Goal: Task Accomplishment & Management: Use online tool/utility

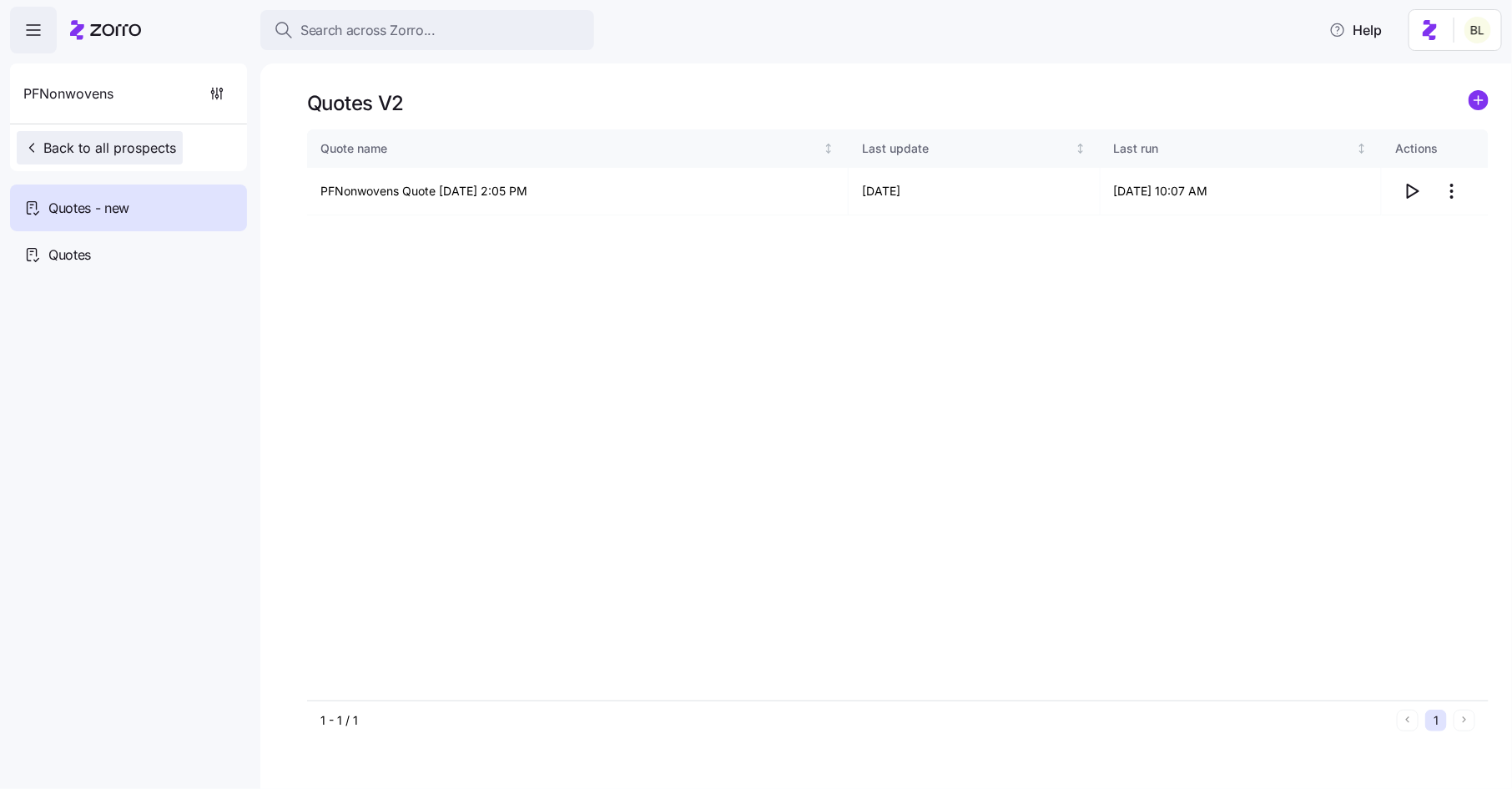
click at [126, 152] on span "Back to all prospects" at bounding box center [99, 148] width 152 height 20
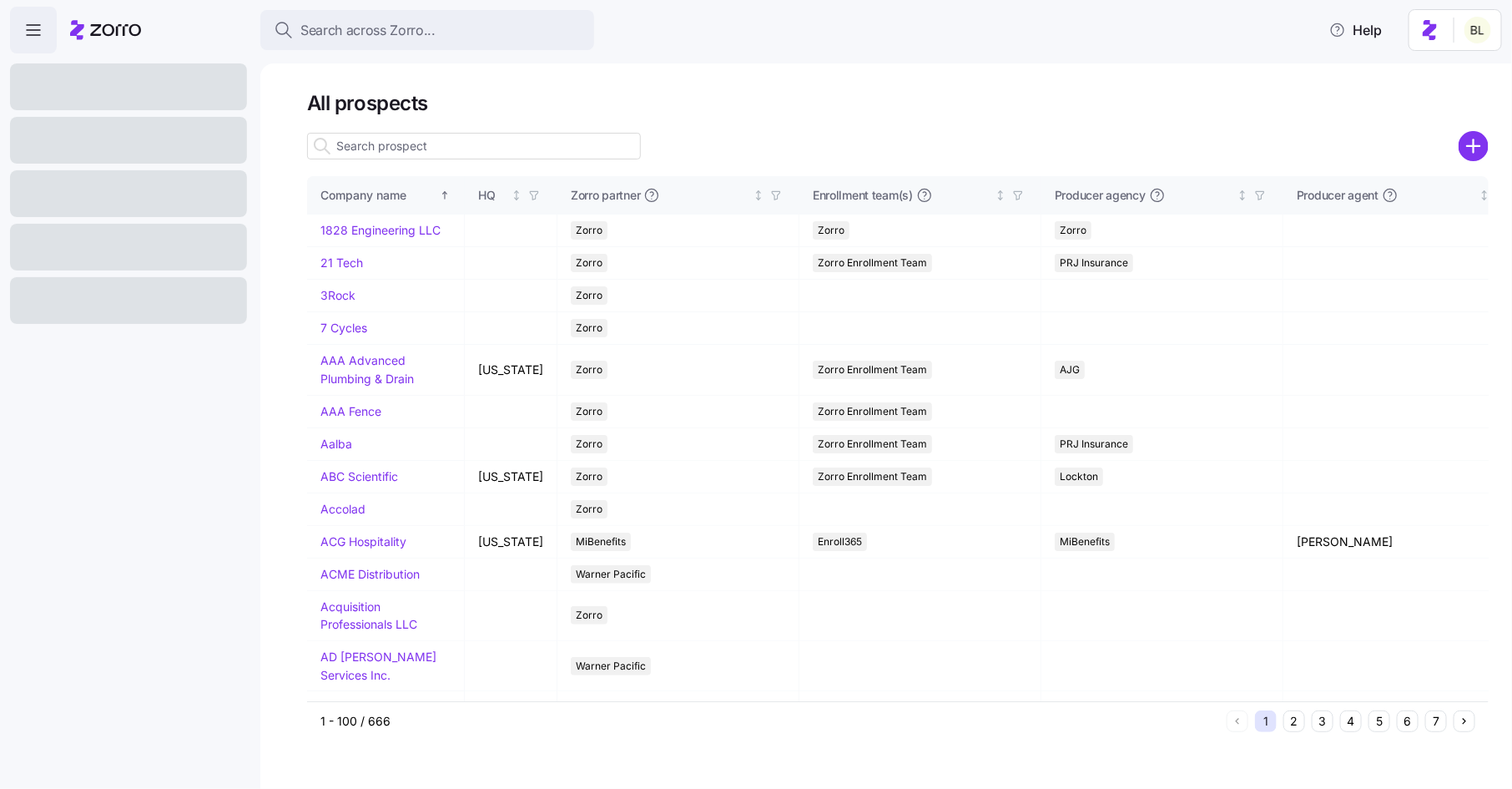
click at [465, 145] on input at bounding box center [475, 146] width 334 height 27
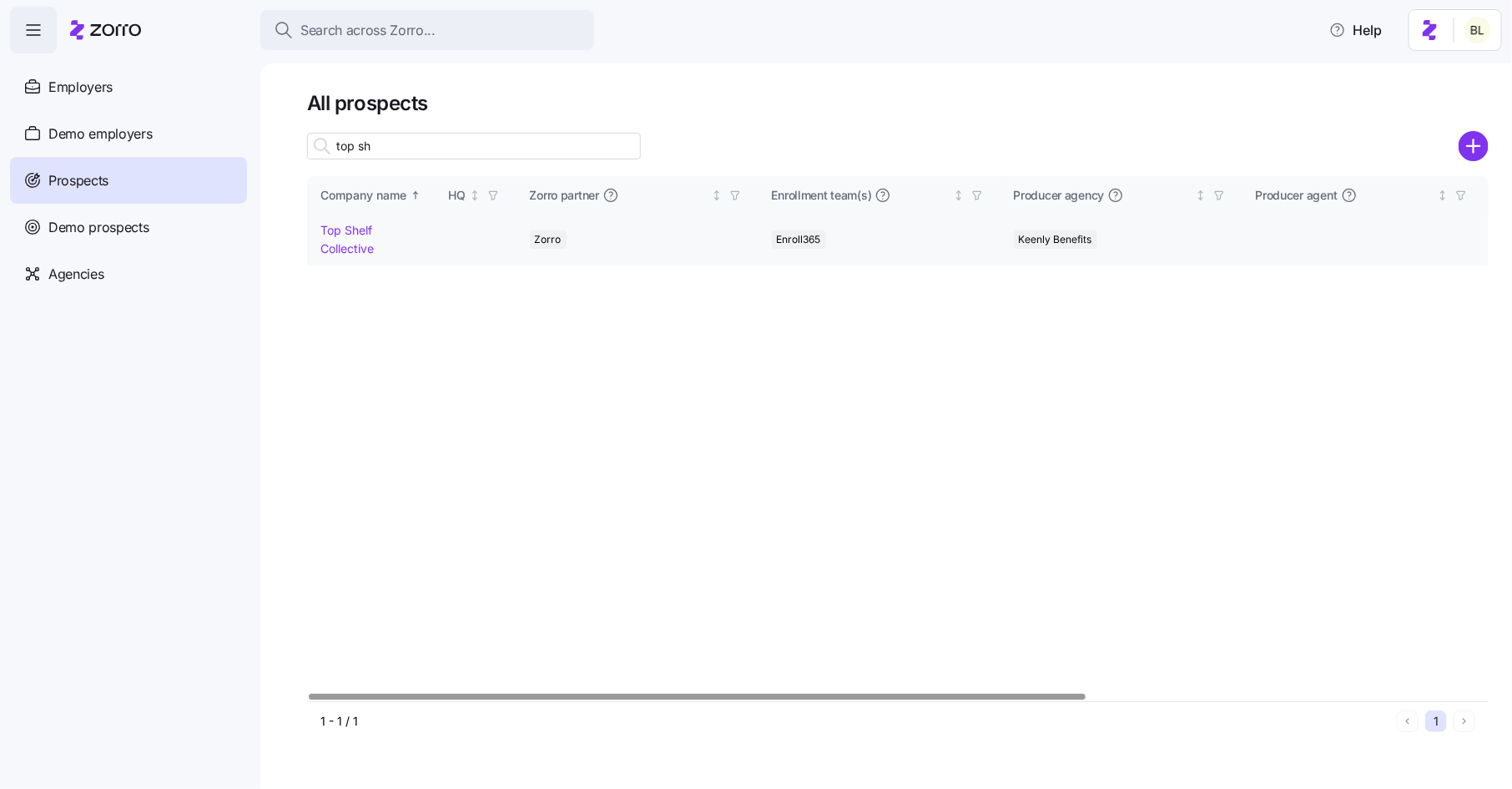
type input "top sh"
click at [362, 231] on link "Top Shelf Collective" at bounding box center [347, 239] width 53 height 32
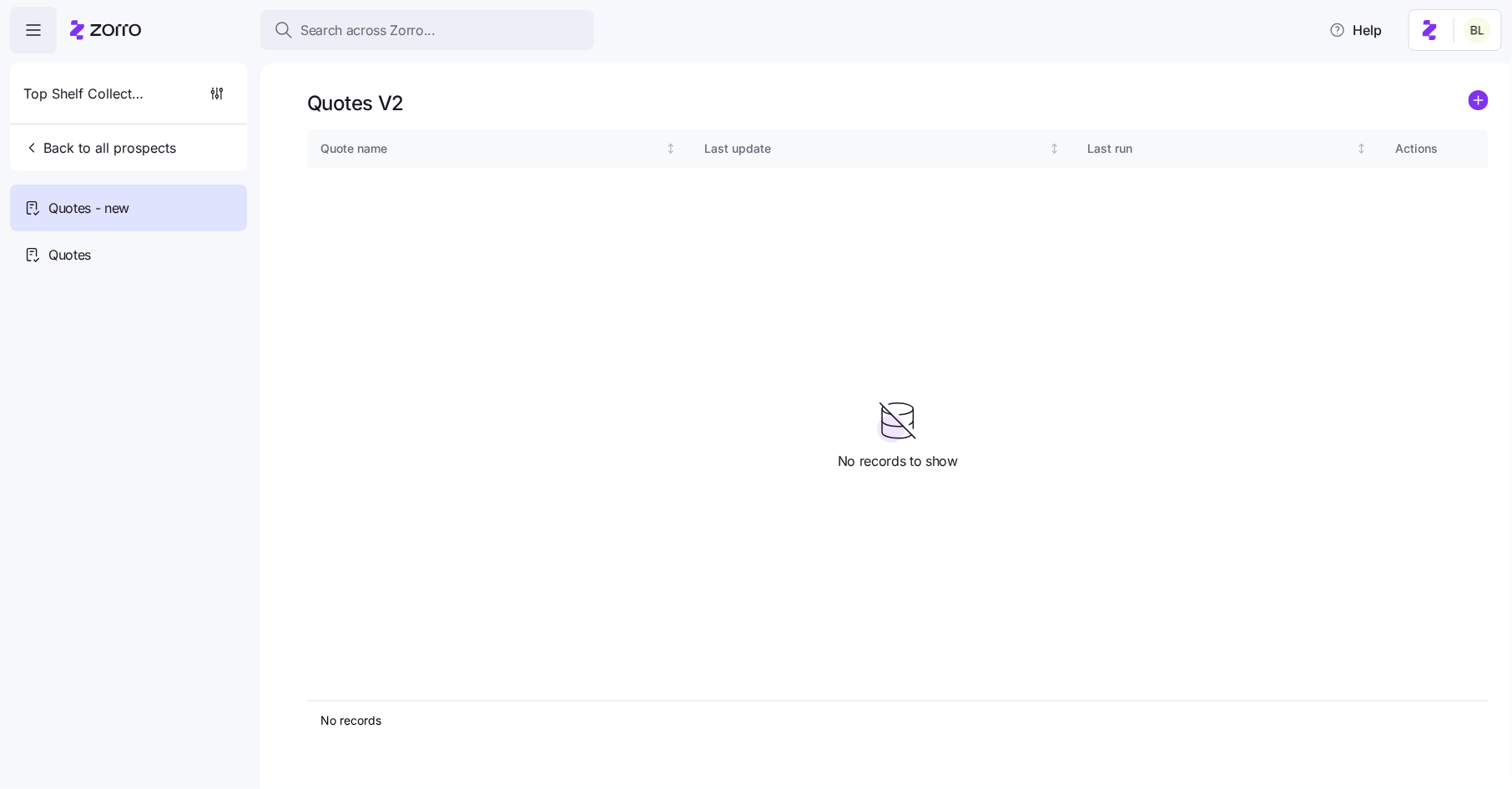
click at [1479, 103] on icon "add icon" at bounding box center [1479, 100] width 0 height 8
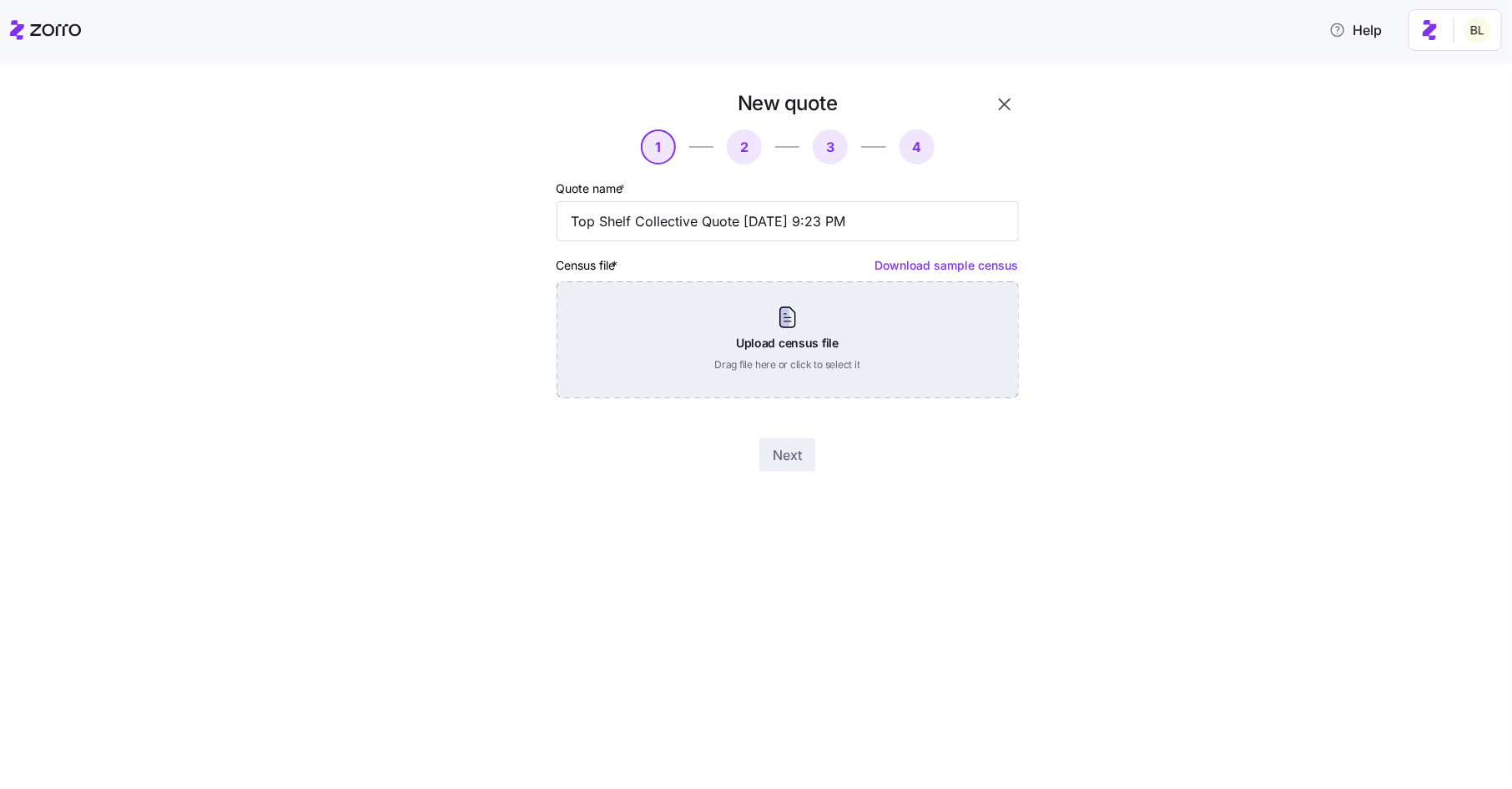
click at [800, 316] on div "Upload census file Drag file here or click to select it" at bounding box center [788, 339] width 463 height 117
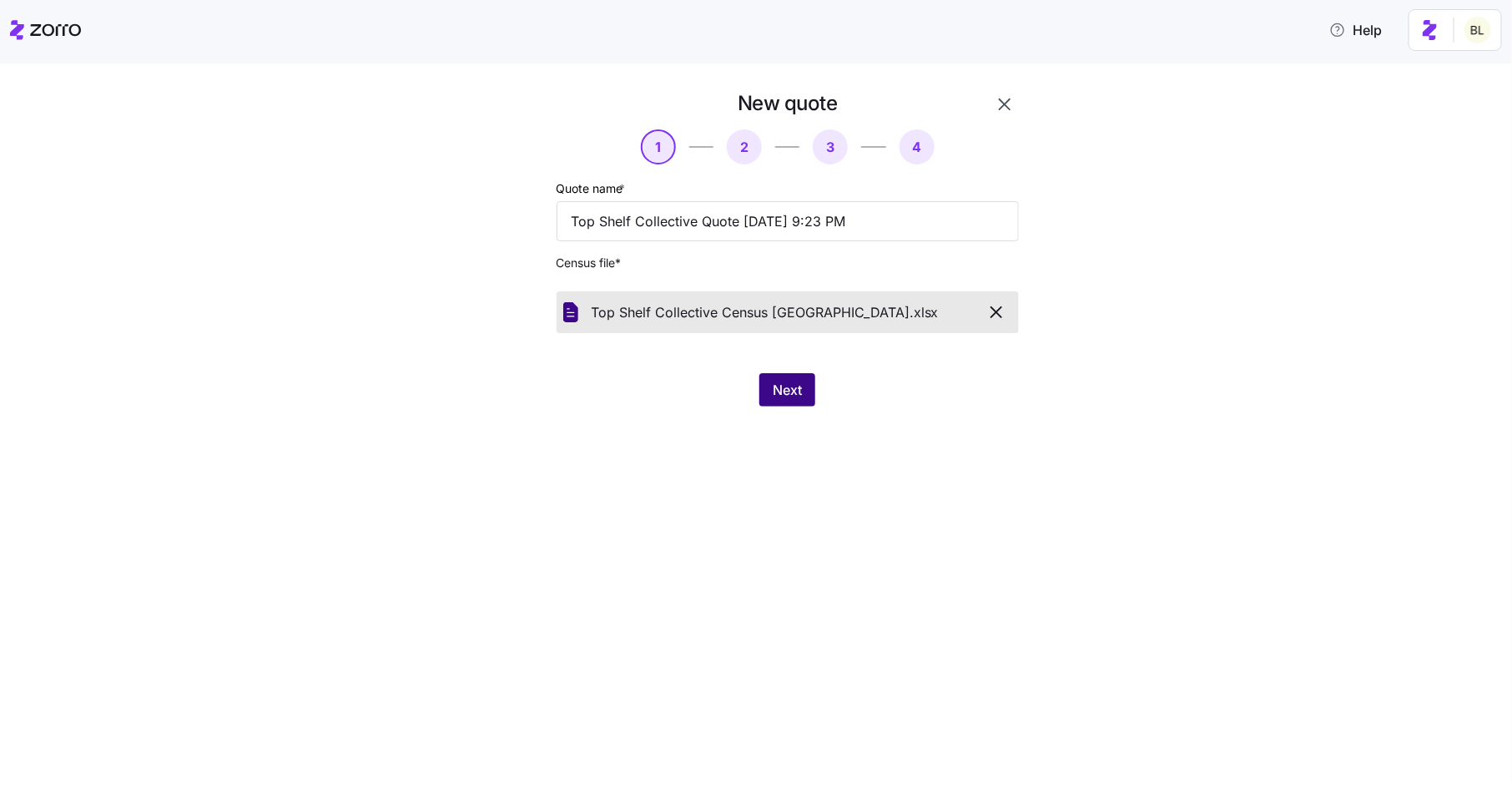
click at [776, 393] on span "Next" at bounding box center [788, 390] width 29 height 20
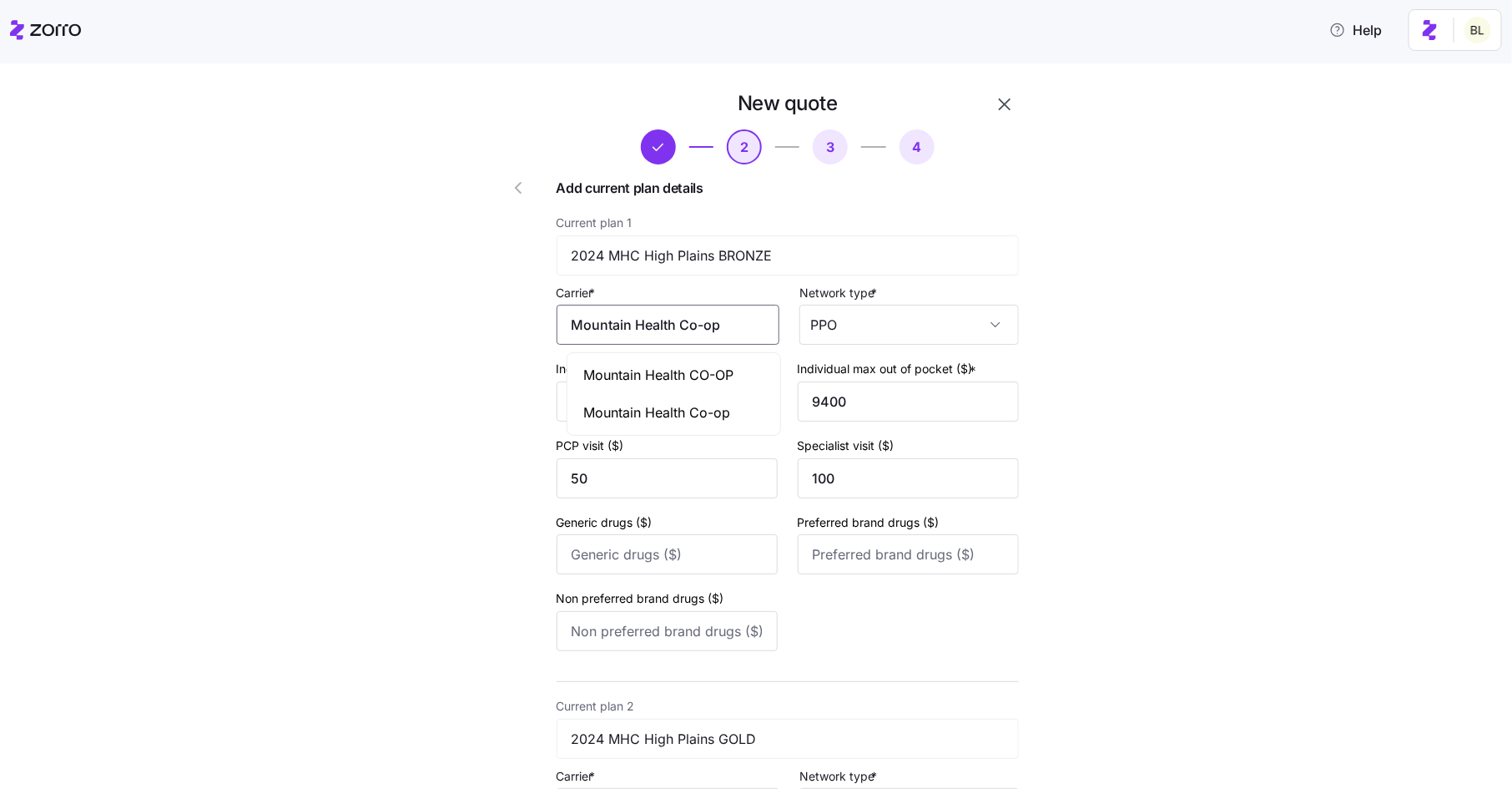
click at [757, 333] on input "Mountain Health Co-op" at bounding box center [667, 325] width 223 height 40
click at [746, 378] on div "Mountain Health CO-OP" at bounding box center [674, 375] width 207 height 38
type input "Mountain Health CO-OP"
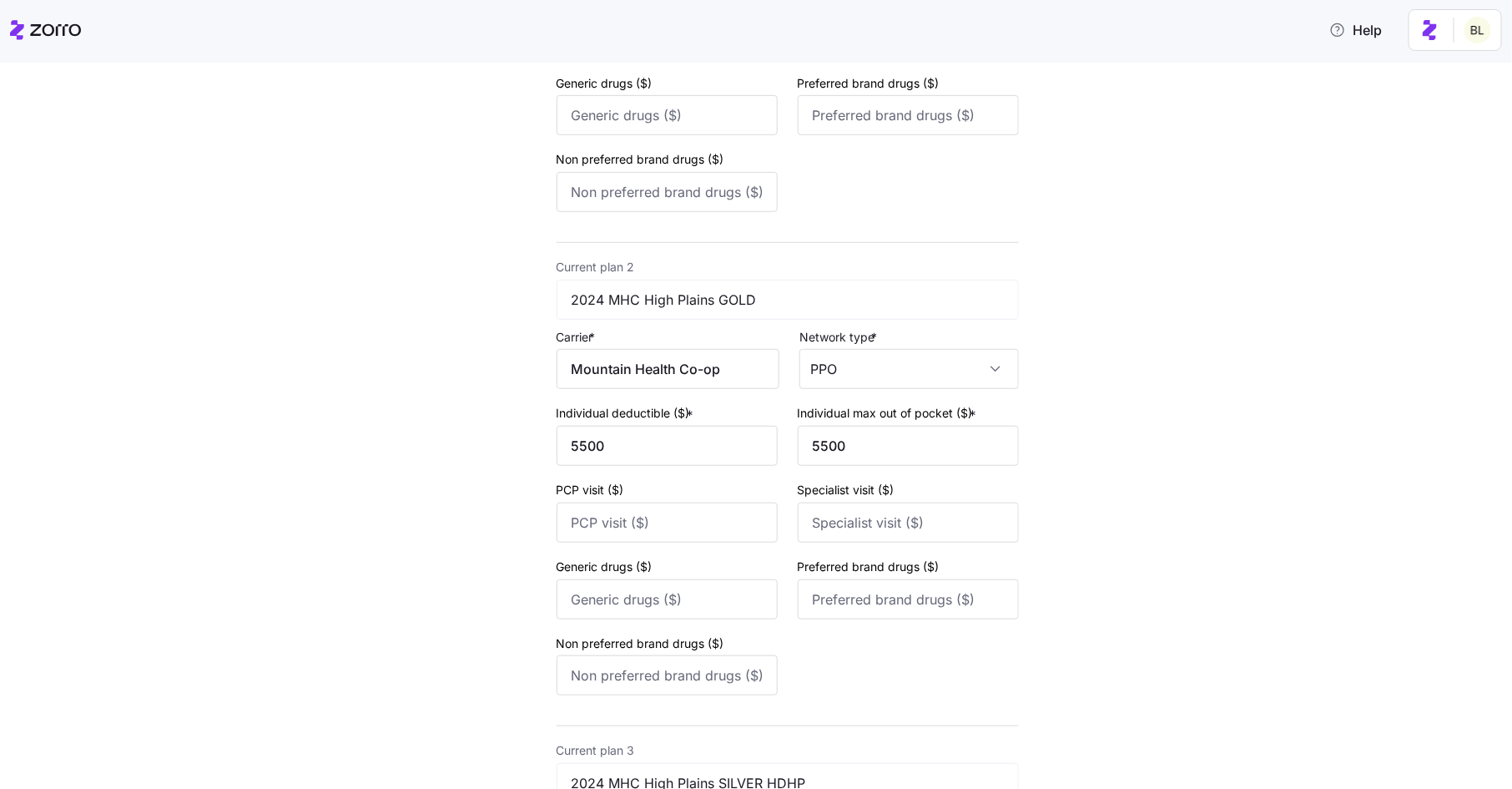
scroll to position [445, 0]
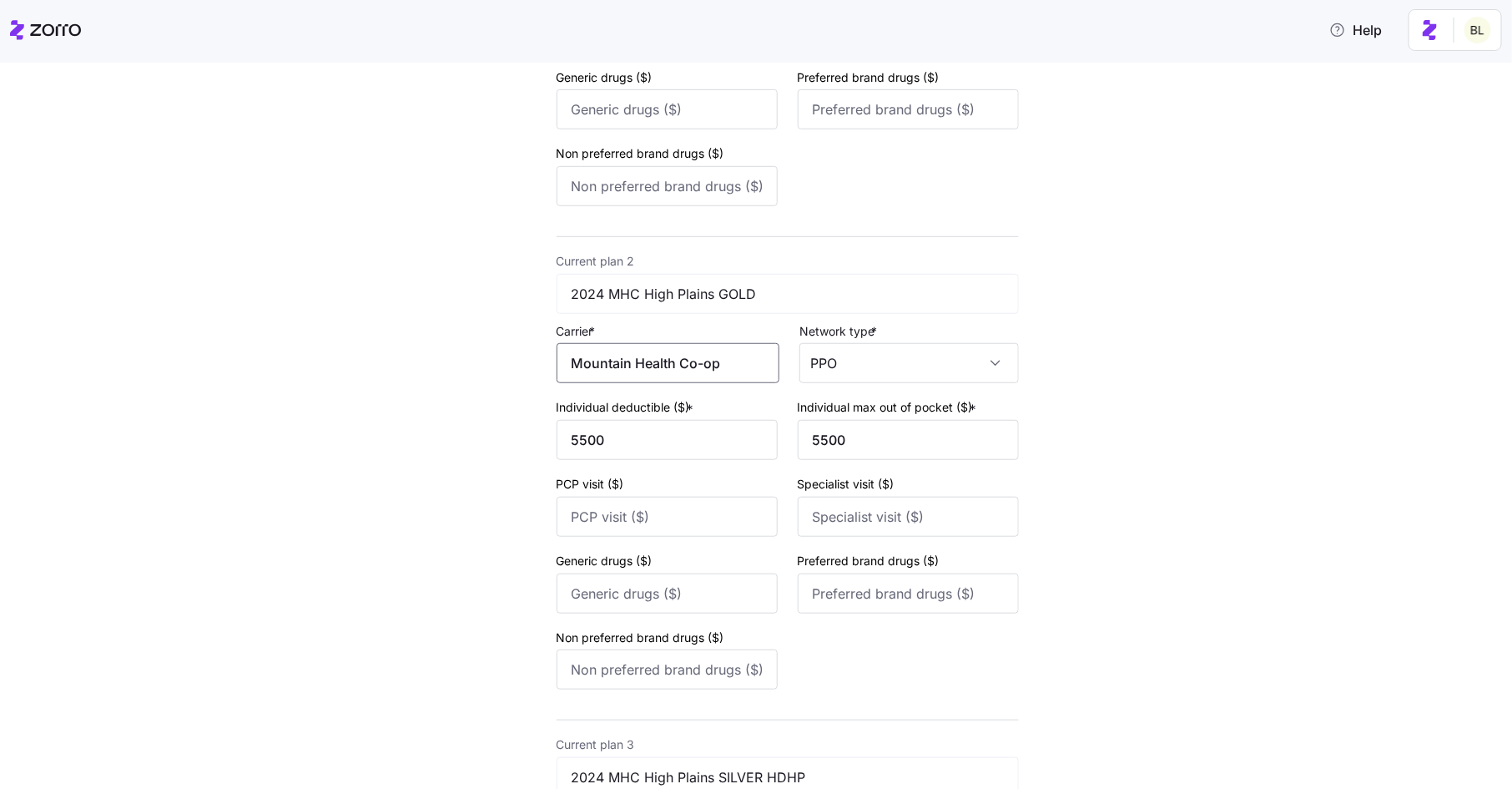
click at [746, 378] on input "Mountain Health Co-op" at bounding box center [667, 364] width 223 height 40
click at [740, 402] on div "Mountain Health CO-OP" at bounding box center [674, 415] width 207 height 38
type input "Mountain Health CO-OP"
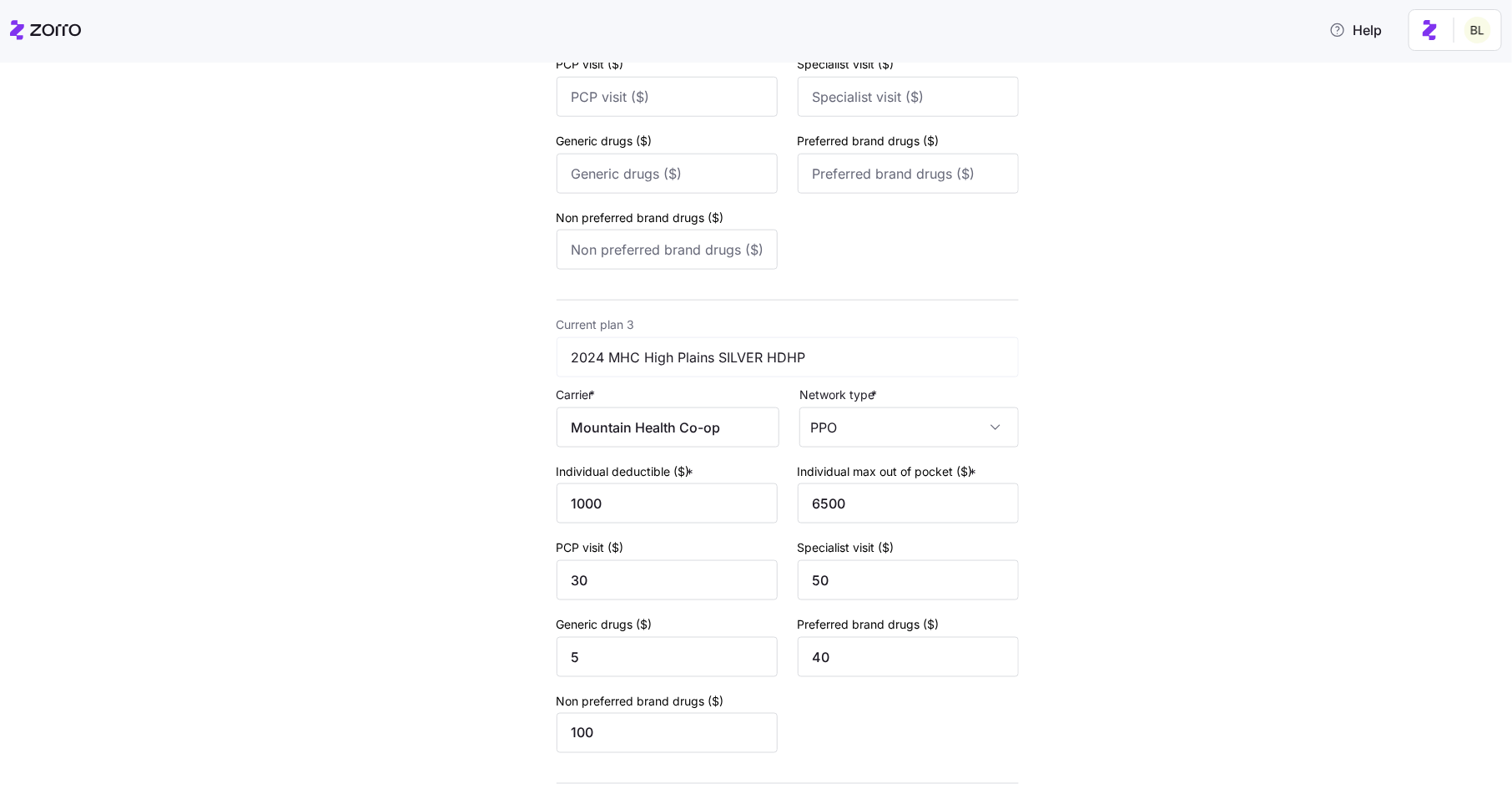
scroll to position [923, 0]
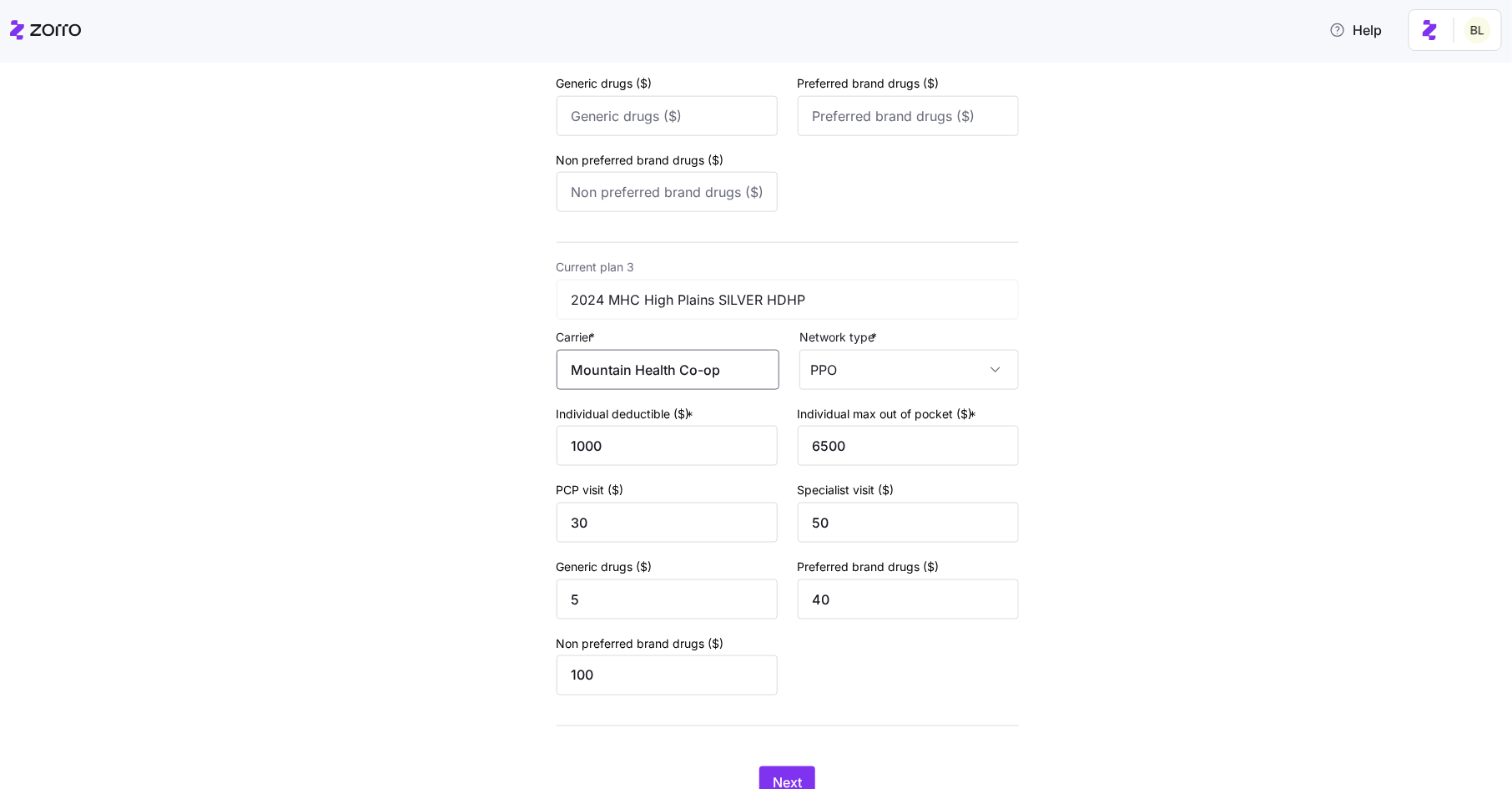
click at [747, 376] on input "Mountain Health Co-op" at bounding box center [667, 370] width 223 height 40
click at [739, 422] on div "Mountain Health CO-OP" at bounding box center [674, 424] width 207 height 38
type input "Mountain Health CO-OP"
click at [791, 774] on button "Next" at bounding box center [787, 783] width 56 height 33
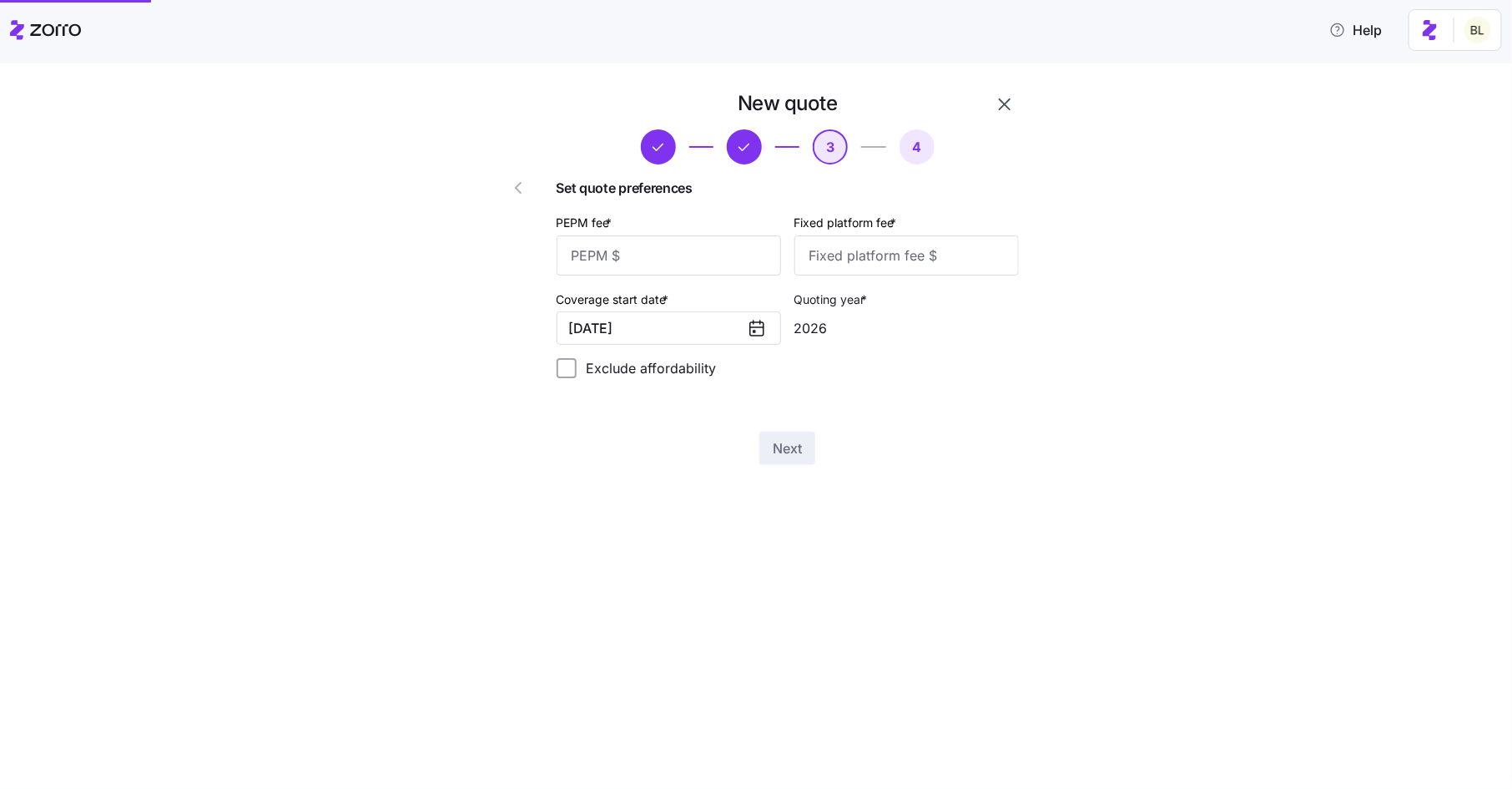
scroll to position [0, 0]
click at [710, 262] on input "PEPM fee *" at bounding box center [668, 255] width 225 height 40
type input "50"
type input "100"
click at [768, 454] on button "Next" at bounding box center [787, 448] width 56 height 33
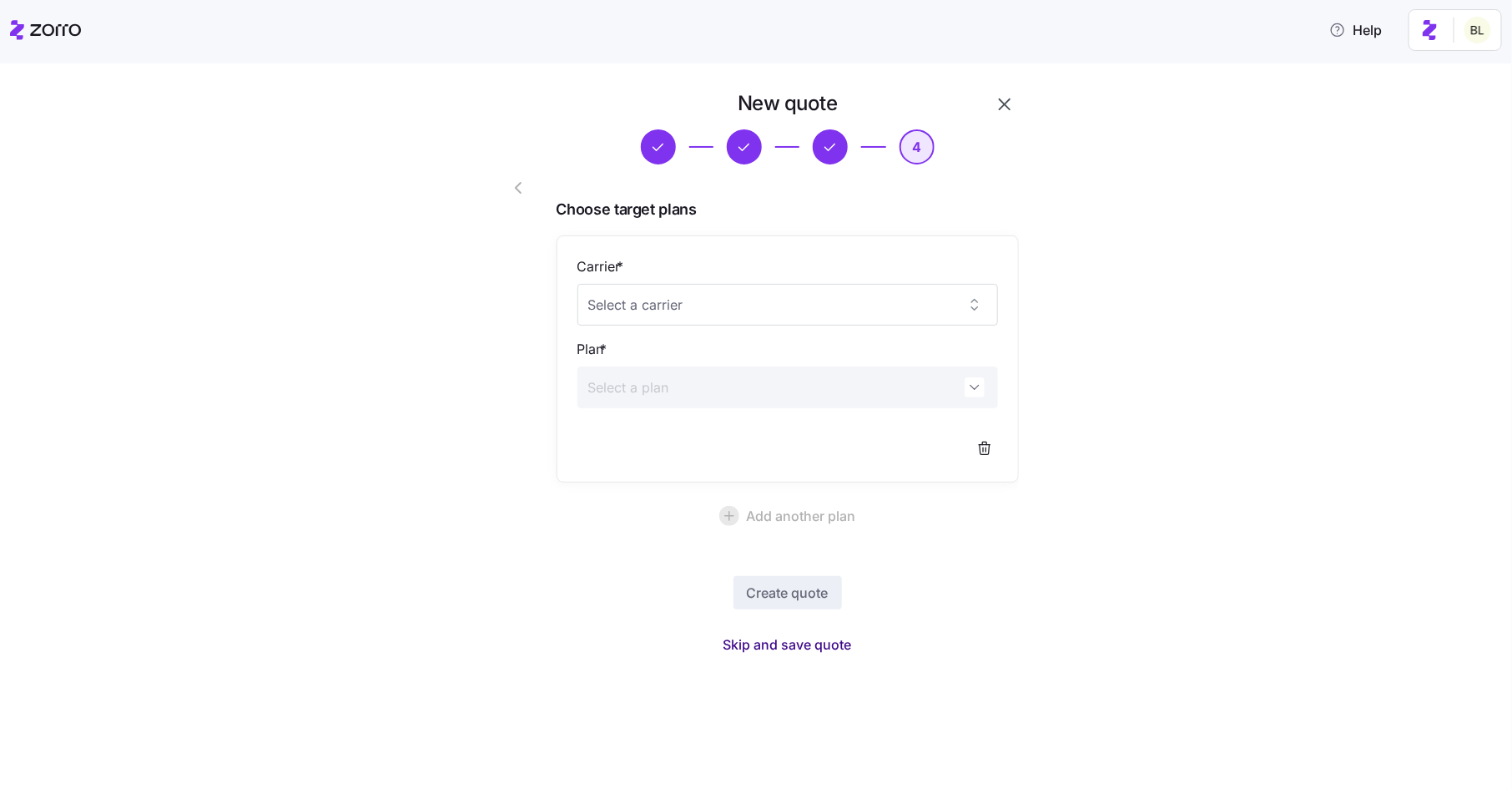
click at [828, 645] on span "Skip and save quote" at bounding box center [788, 645] width 129 height 20
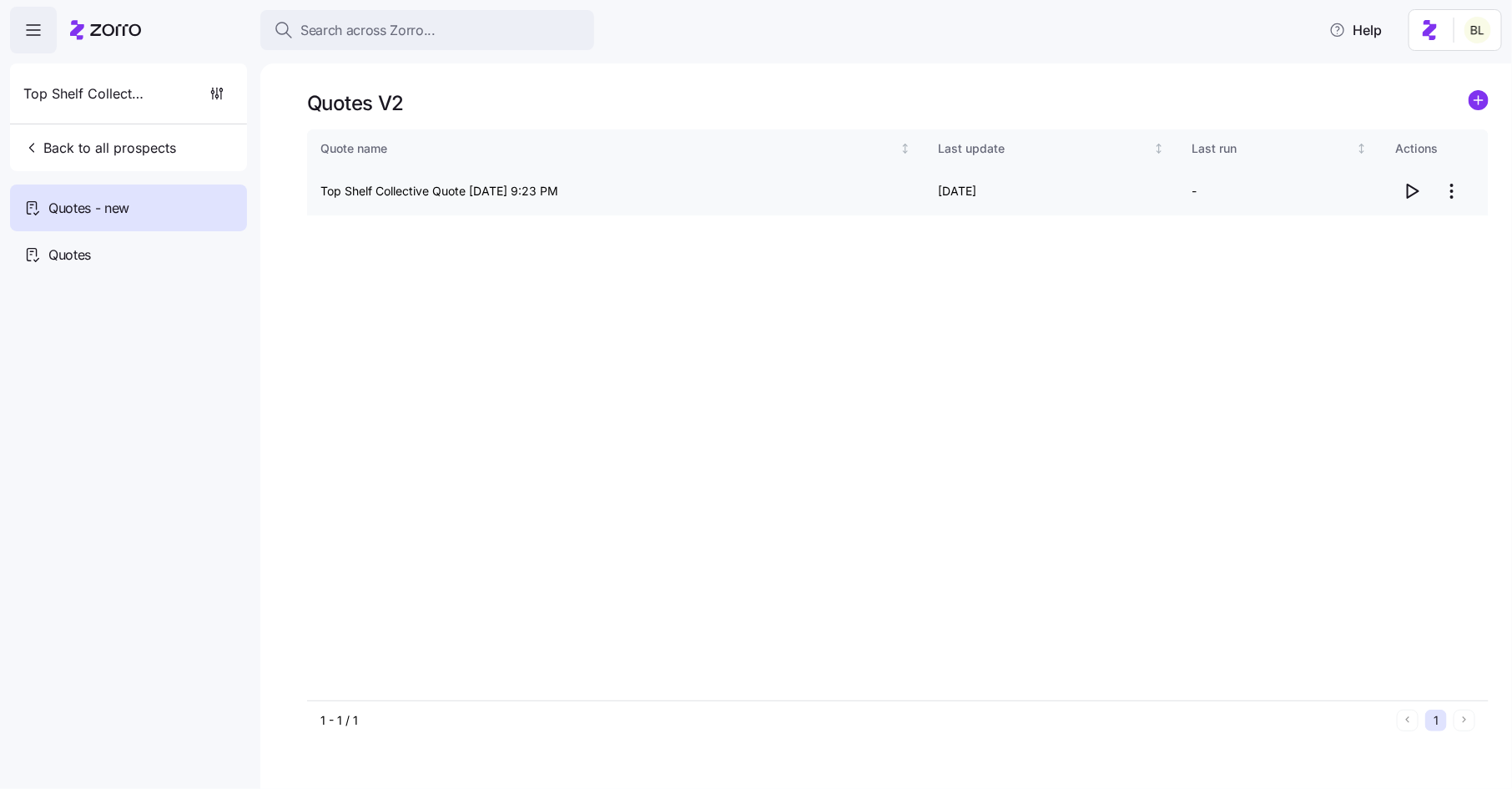
click at [1415, 188] on icon "button" at bounding box center [1414, 191] width 11 height 14
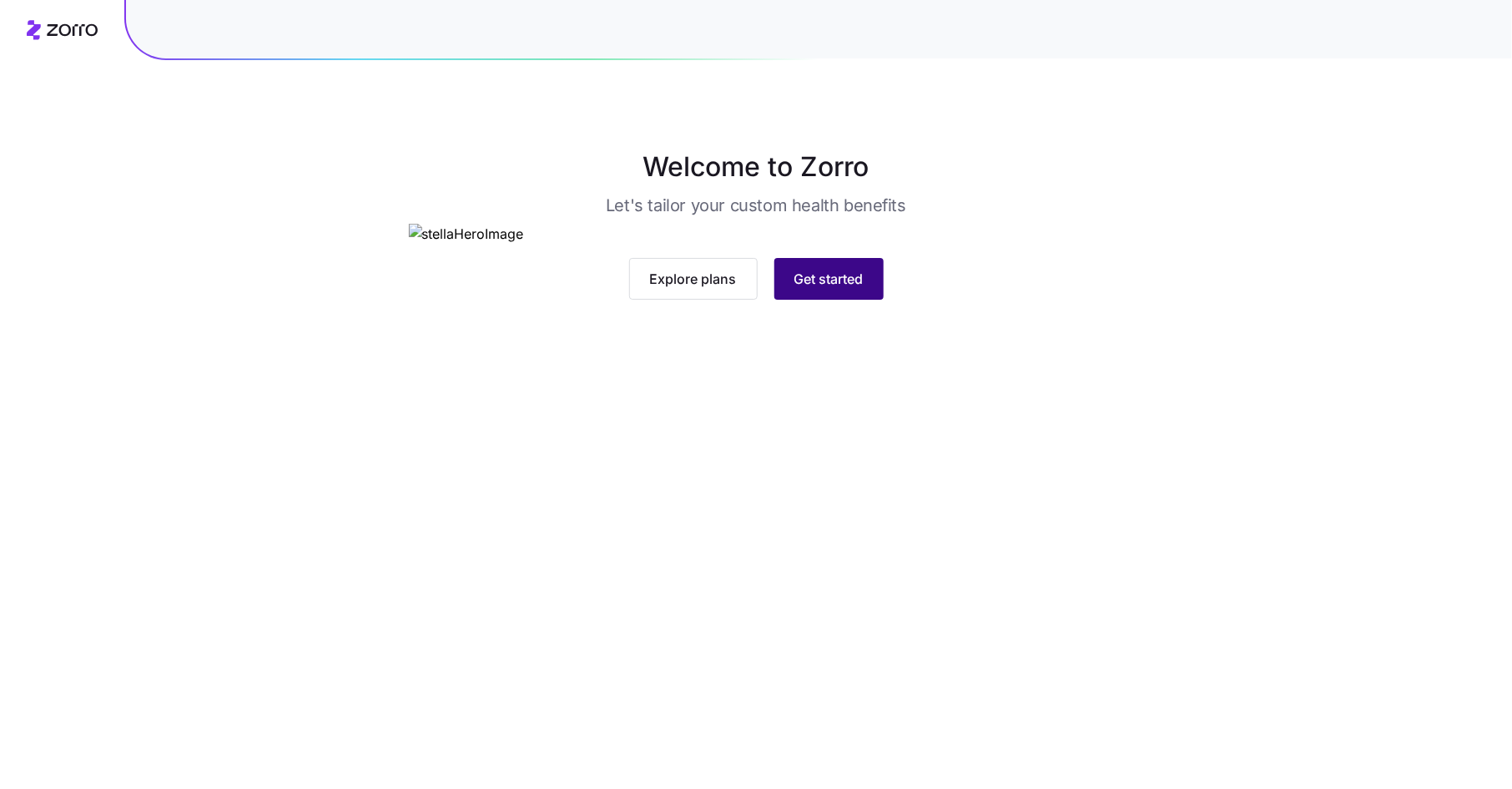
click at [827, 299] on button "Get started" at bounding box center [829, 278] width 109 height 41
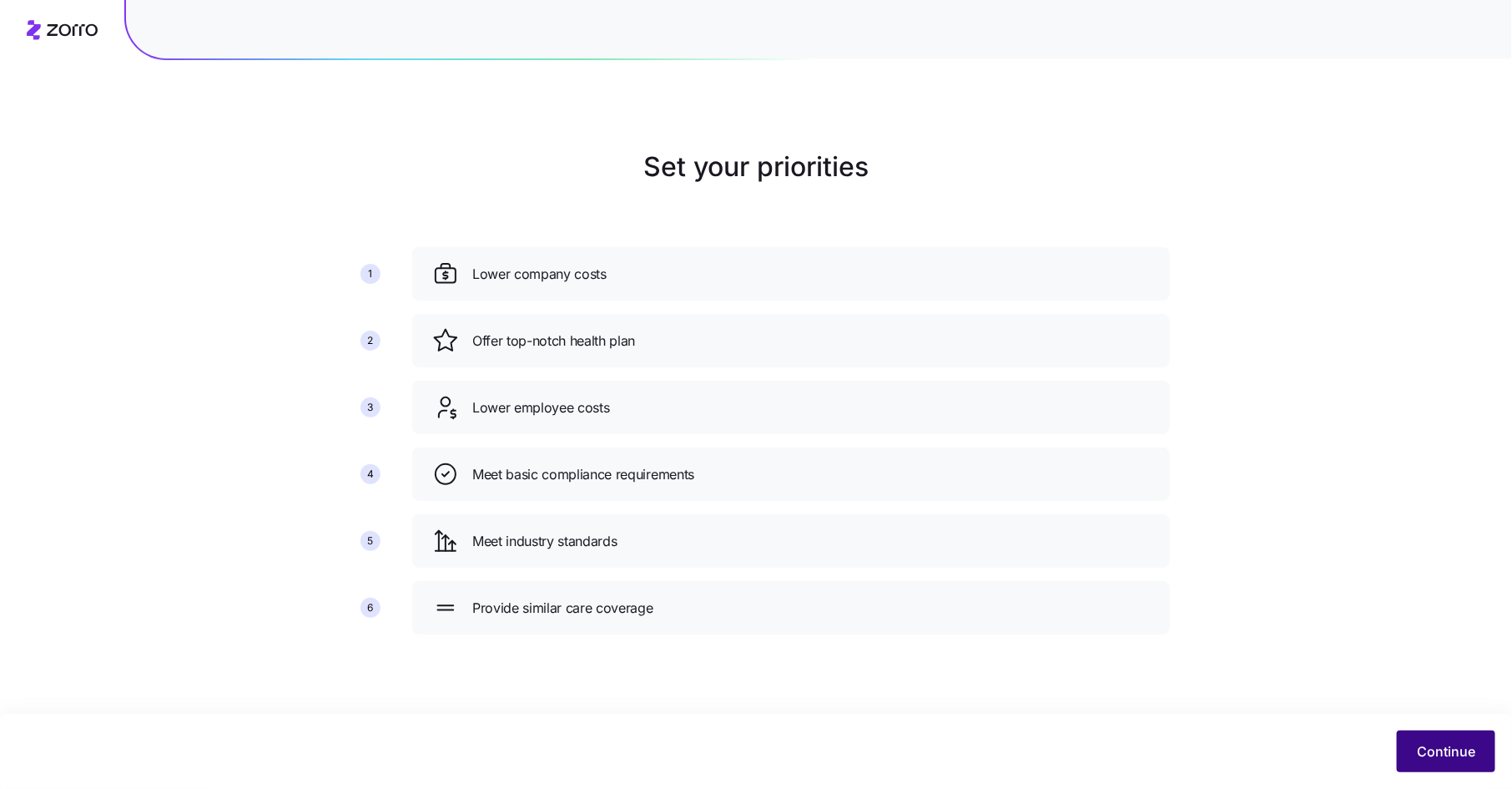
click at [1439, 749] on span "Continue" at bounding box center [1447, 751] width 59 height 20
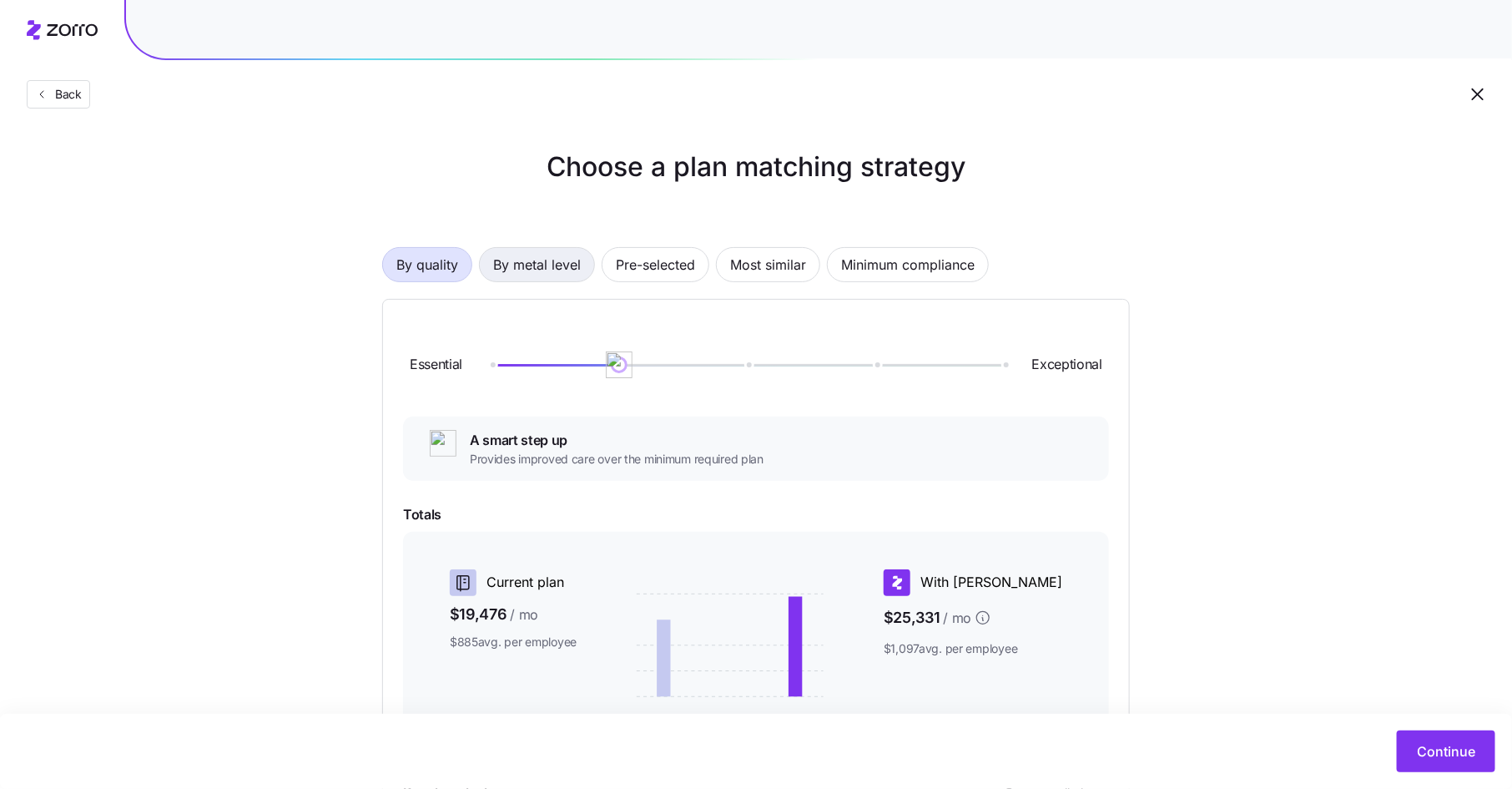
click at [561, 255] on span "By metal level" at bounding box center [536, 265] width 87 height 33
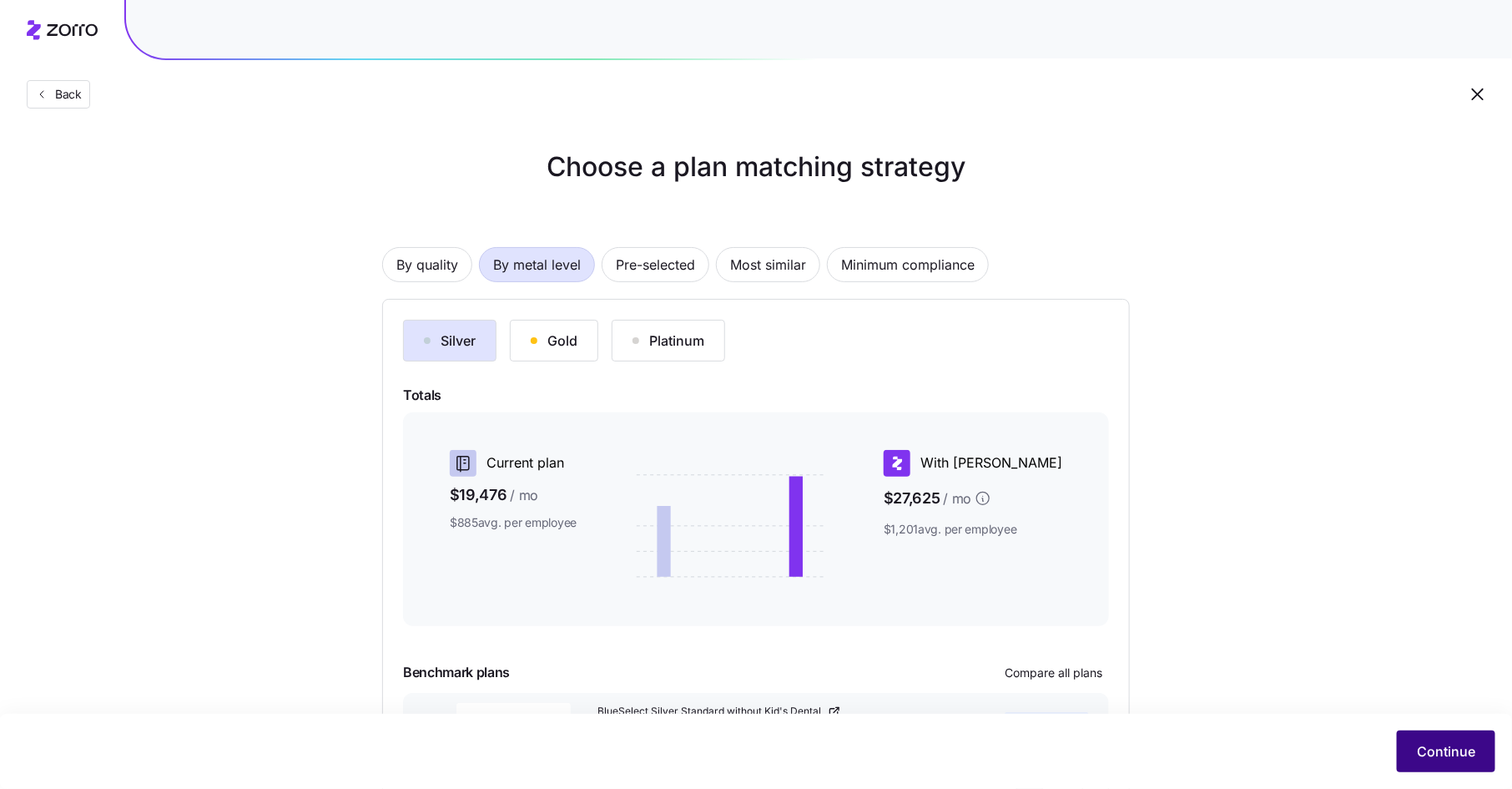
click at [1452, 752] on span "Continue" at bounding box center [1447, 751] width 59 height 20
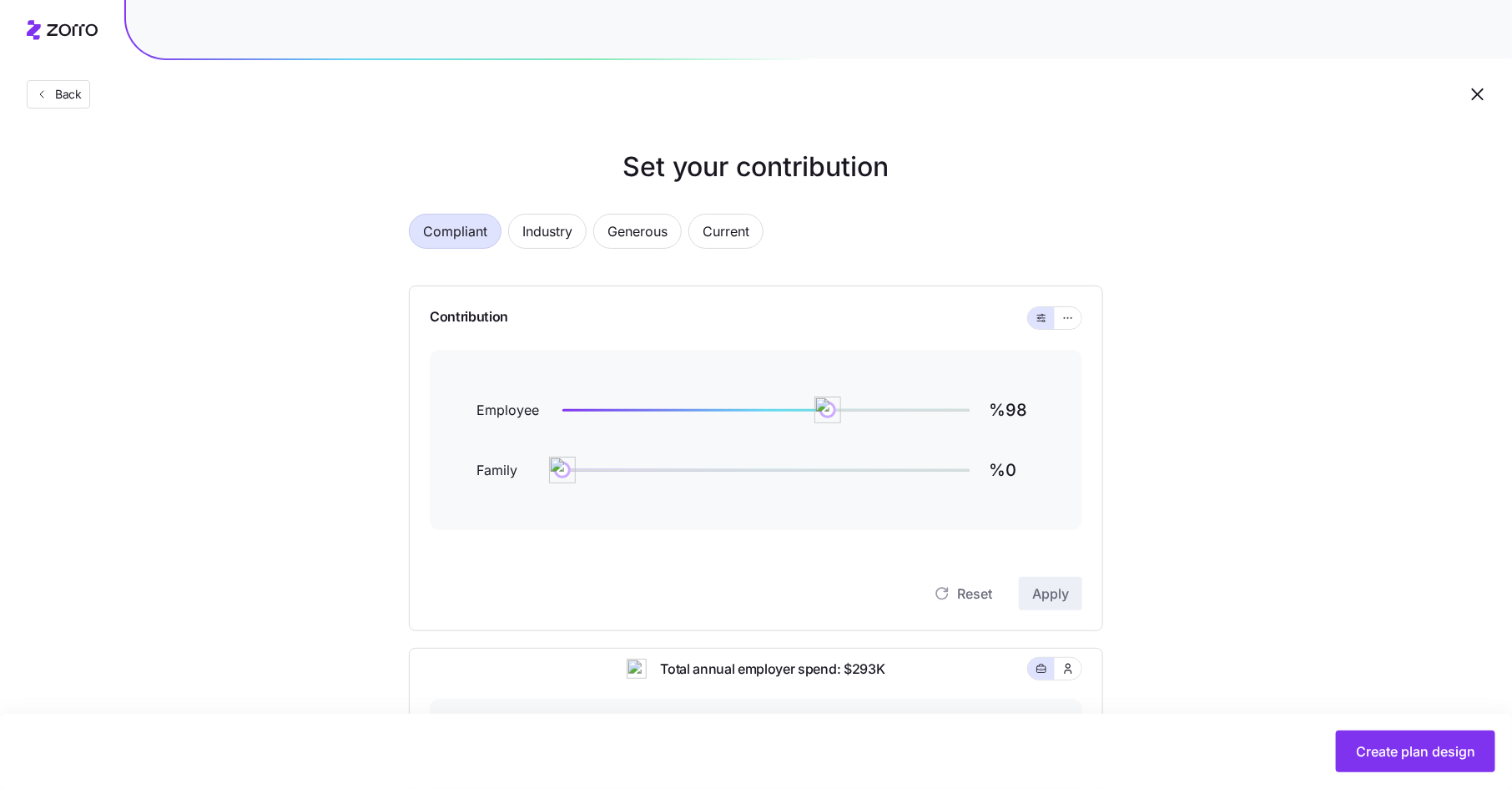
scroll to position [9, 0]
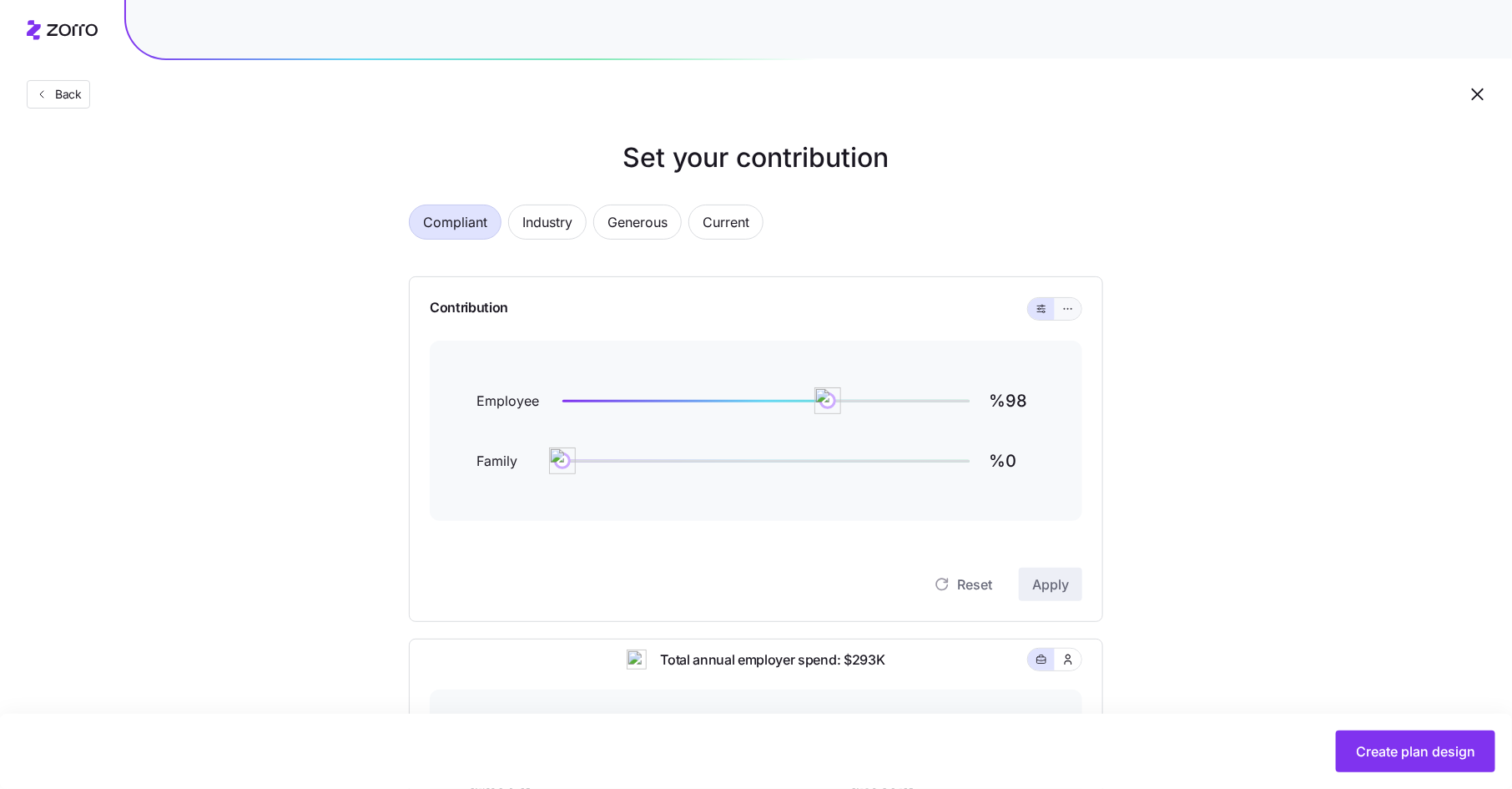
click at [1063, 310] on icon "button" at bounding box center [1068, 309] width 12 height 20
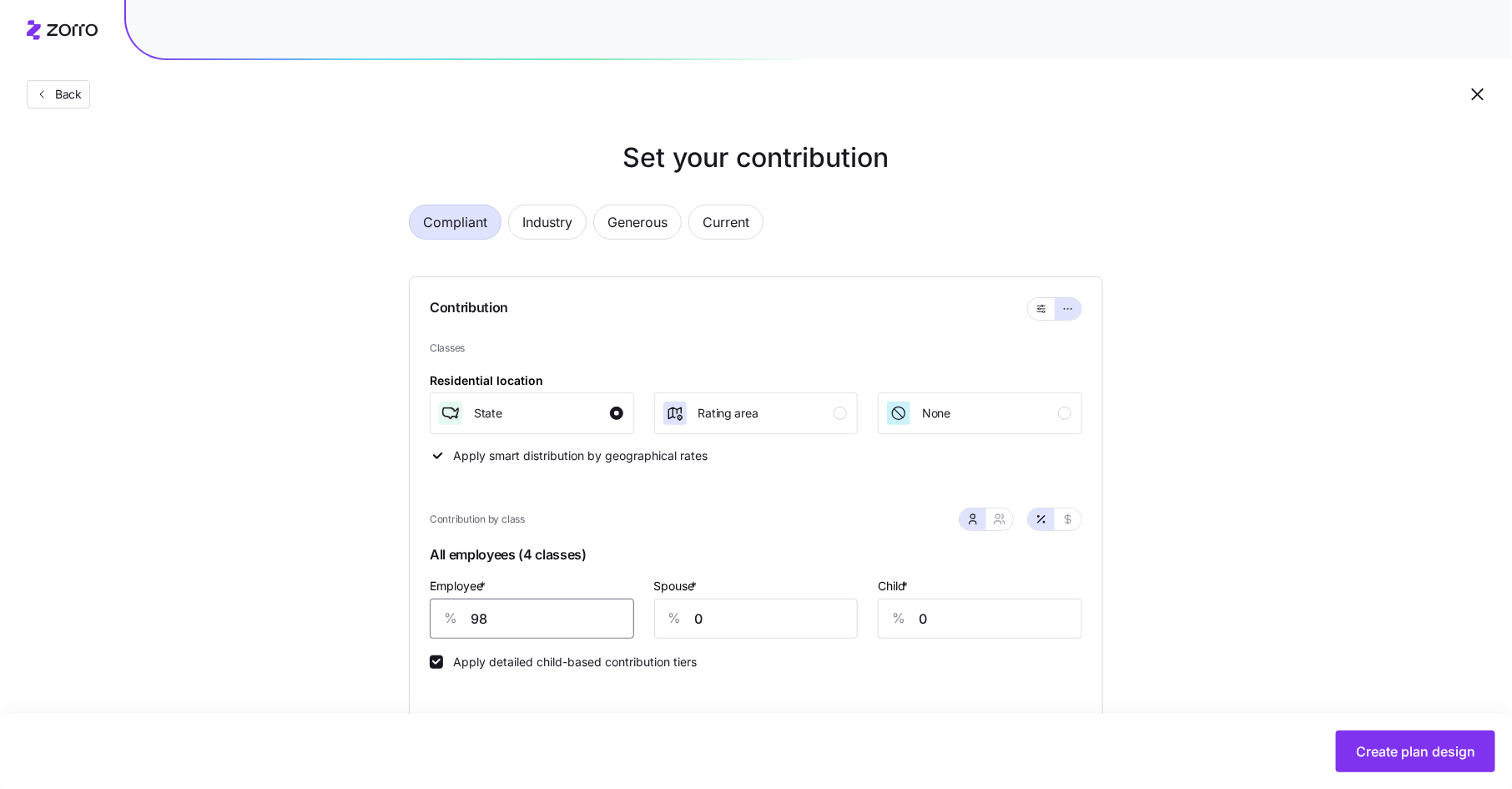
drag, startPoint x: 510, startPoint y: 620, endPoint x: 446, endPoint y: 619, distance: 64.0
click at [446, 619] on div "% 98" at bounding box center [532, 619] width 205 height 40
type input "80"
type input "50"
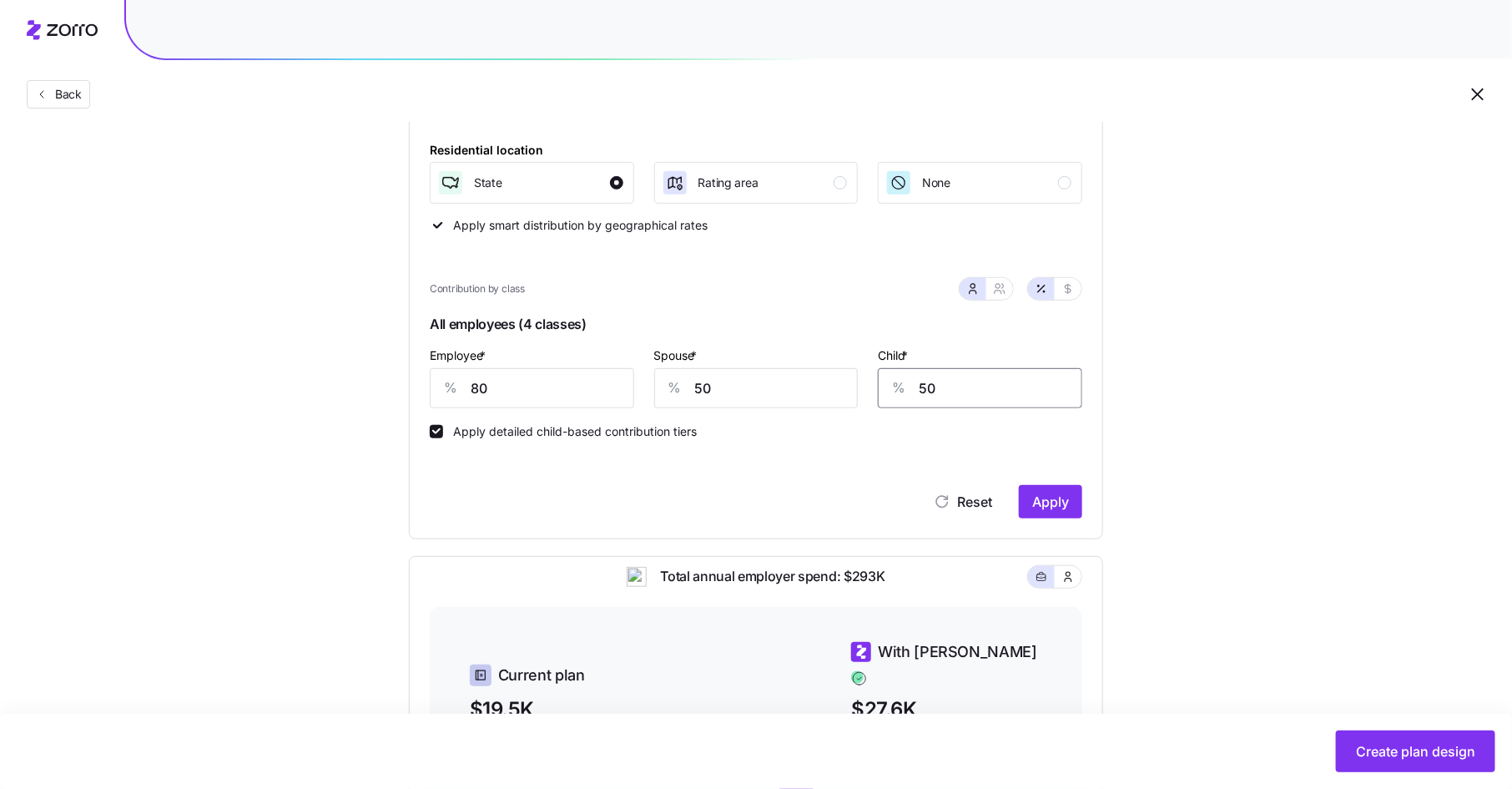
scroll to position [389, 0]
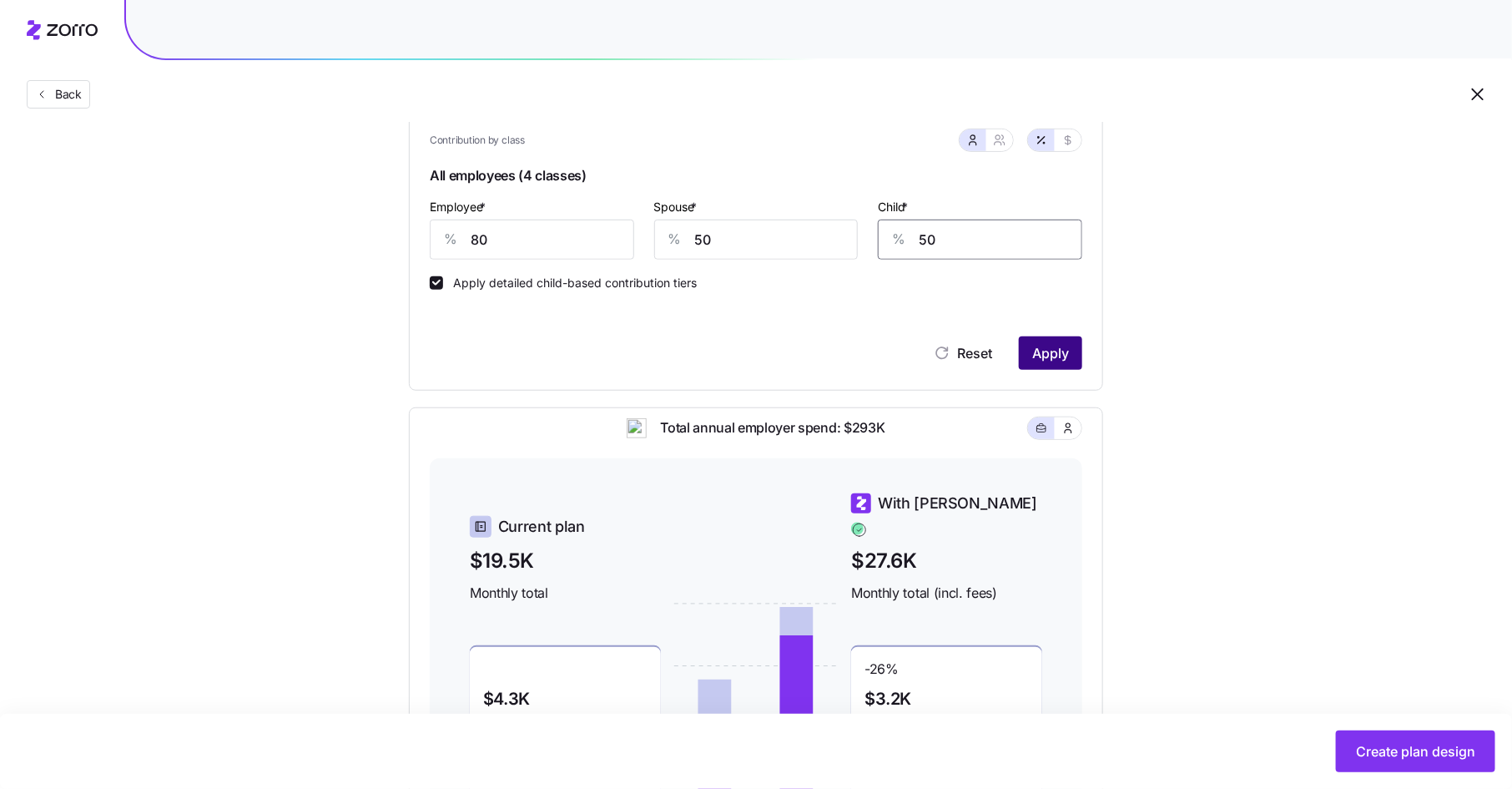
type input "50"
click at [1053, 357] on span "Apply" at bounding box center [1051, 354] width 37 height 20
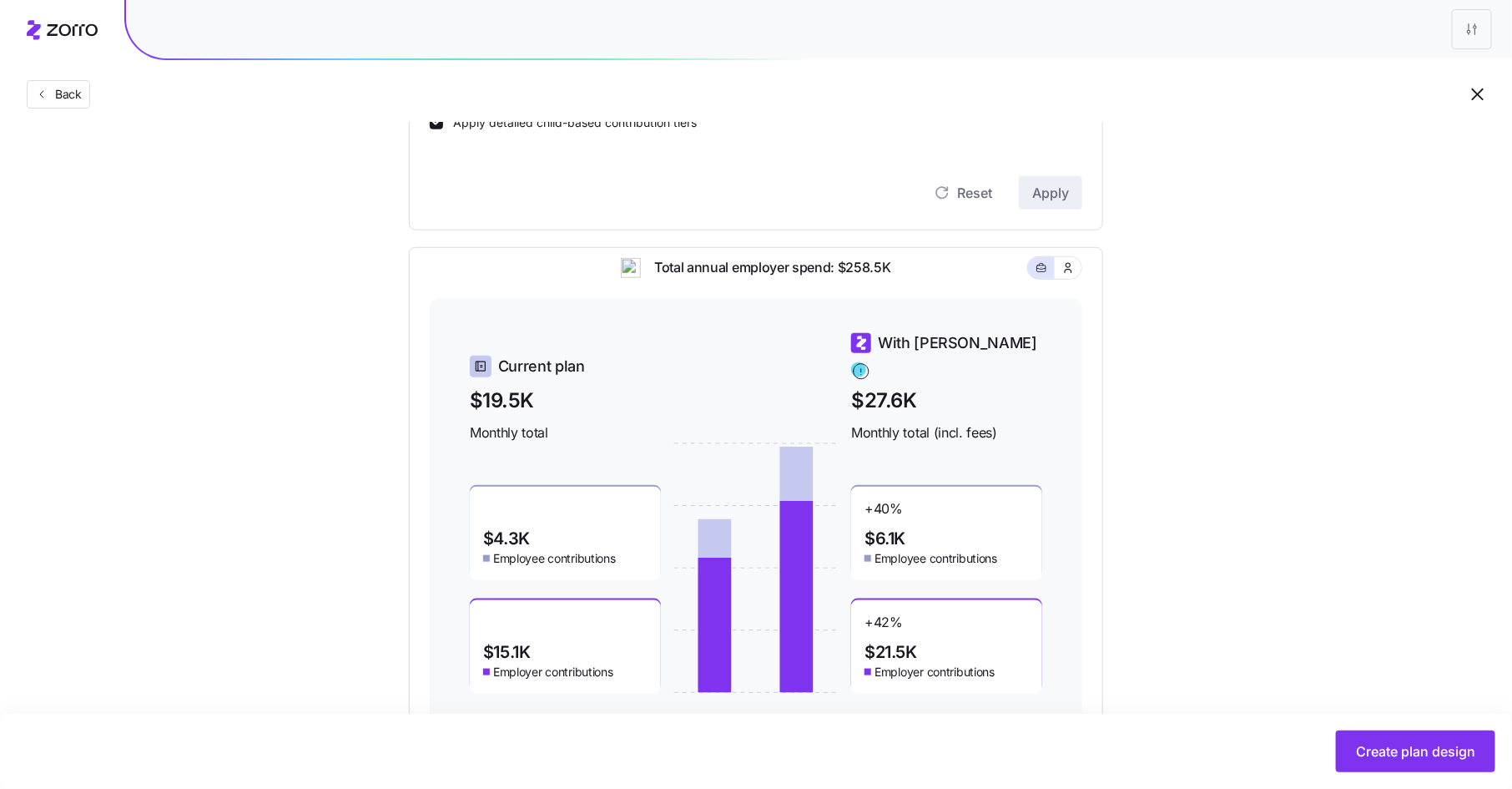
scroll to position [603, 0]
